Goal: Task Accomplishment & Management: Complete application form

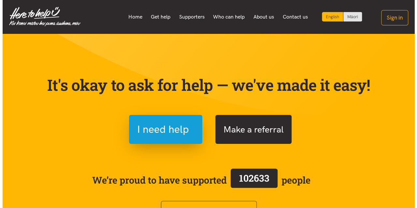
scroll to position [33, 0]
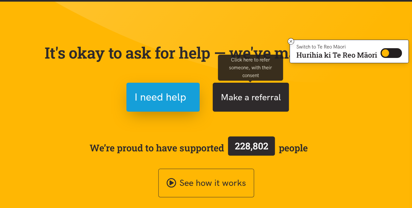
click at [220, 96] on button "Make a referral" at bounding box center [251, 97] width 76 height 29
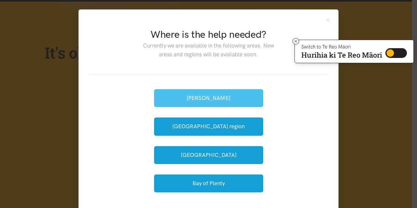
click at [226, 95] on button "[PERSON_NAME]" at bounding box center [208, 98] width 109 height 18
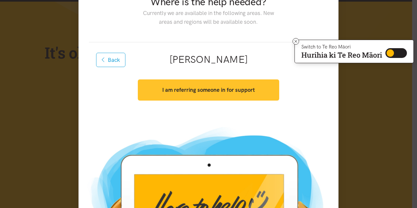
scroll to position [65, 0]
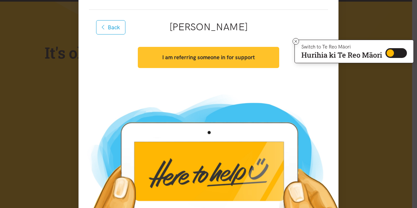
click at [198, 92] on div "Where is the help needed? Currently we are available in the following areas. Ne…" at bounding box center [208, 88] width 260 height 289
click at [191, 58] on strong "I am referring someone in for support" at bounding box center [208, 57] width 92 height 7
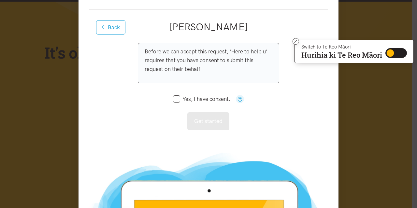
click at [195, 99] on input "Yes, I have consent." at bounding box center [201, 99] width 57 height 6
checkbox input "true"
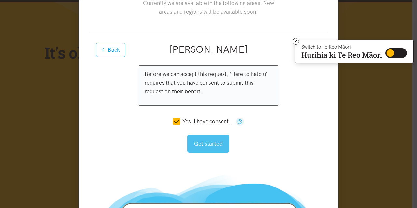
scroll to position [33, 0]
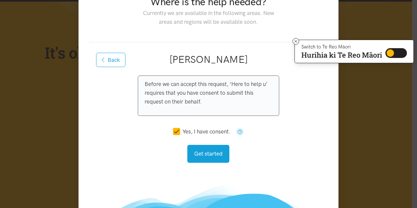
click at [160, 74] on div "Back Hamilton I am referring someone in for support Before we can accept this r…" at bounding box center [208, 110] width 239 height 136
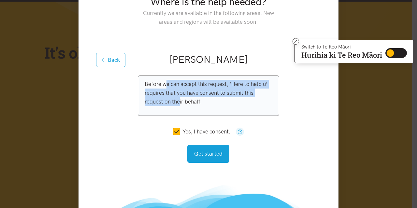
drag, startPoint x: 165, startPoint y: 88, endPoint x: 177, endPoint y: 104, distance: 20.8
click at [177, 104] on p "Before we can accept this request, ‘Here to help u’ requires that you have cons…" at bounding box center [207, 93] width 127 height 27
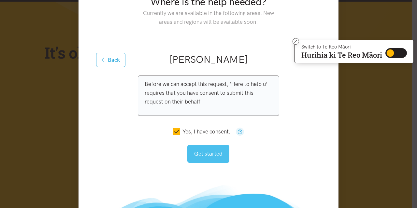
click at [211, 156] on button "Get started" at bounding box center [208, 154] width 42 height 18
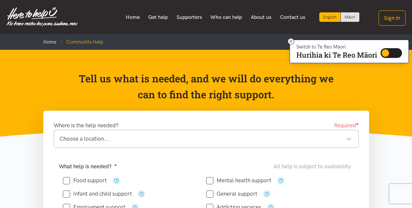
drag, startPoint x: 132, startPoint y: 73, endPoint x: 205, endPoint y: 95, distance: 76.5
click at [205, 95] on p "Tell us what is needed, and we will do everything we can to find the right supp…" at bounding box center [205, 87] width 259 height 32
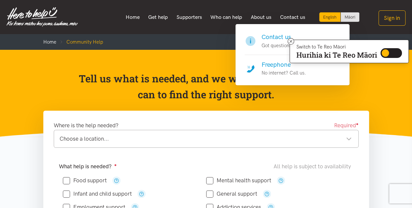
drag, startPoint x: 287, startPoint y: 32, endPoint x: 276, endPoint y: 43, distance: 15.4
click at [276, 43] on div "Contact us Got questions?" at bounding box center [292, 55] width 115 height 62
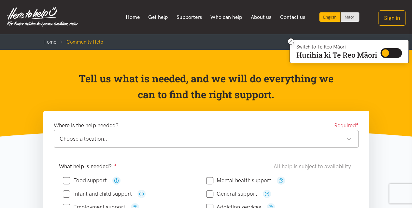
click at [288, 44] on ol "Home Community Help" at bounding box center [205, 42] width 325 height 16
click at [288, 43] on icon at bounding box center [290, 41] width 5 height 5
